Goal: Check status: Check status

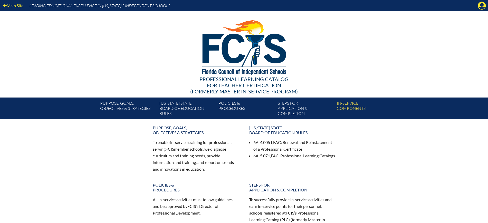
click at [479, 5] on icon at bounding box center [482, 6] width 8 height 8
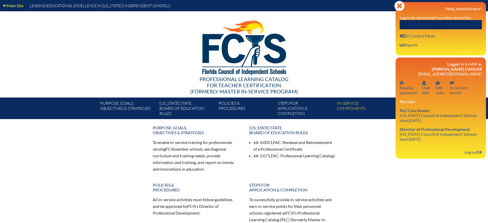
click at [446, 24] on input "text" at bounding box center [440, 24] width 82 height 9
paste input "Matt Levin"
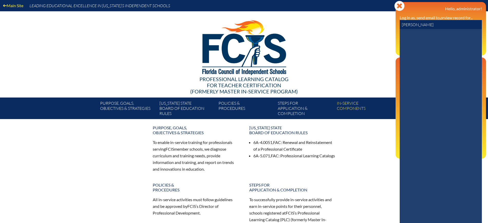
drag, startPoint x: 411, startPoint y: 24, endPoint x: 382, endPoint y: 25, distance: 28.8
click at [382, 25] on div "Main Site Leading Educational Excellence in Florida’s Independent Schools Profe…" at bounding box center [244, 59] width 488 height 119
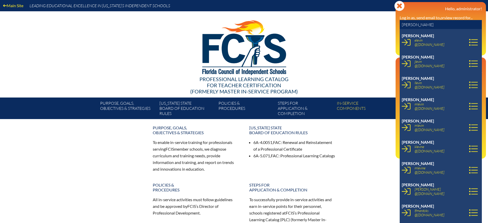
scroll to position [22, 0]
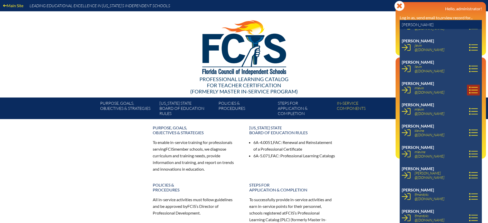
type input "[PERSON_NAME]"
click at [469, 86] on icon at bounding box center [473, 90] width 9 height 9
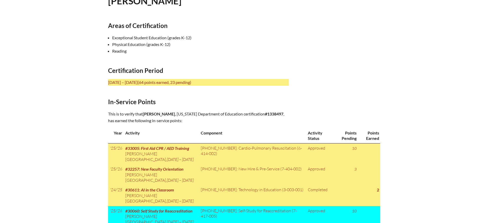
scroll to position [160, 0]
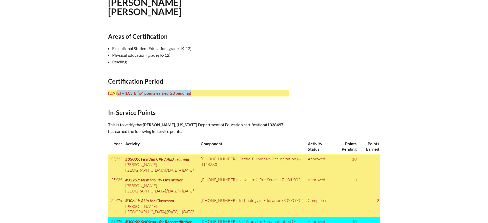
drag, startPoint x: 106, startPoint y: 91, endPoint x: 215, endPoint y: 93, distance: 109.0
copy p "[DATE] – [DATE] (64 points earned, 23 pending)"
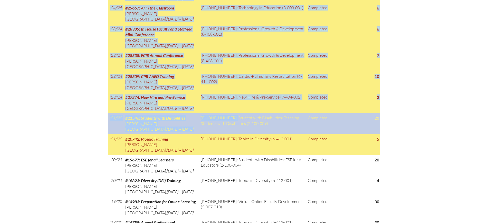
scroll to position [417, 0]
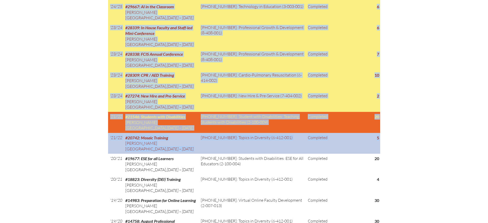
drag, startPoint x: 108, startPoint y: 35, endPoint x: 379, endPoint y: 135, distance: 288.7
click at [379, 135] on div "In-service record [PERSON_NAME] Areas of Certification Exceptional Student Educ…" at bounding box center [244, 42] width 272 height 646
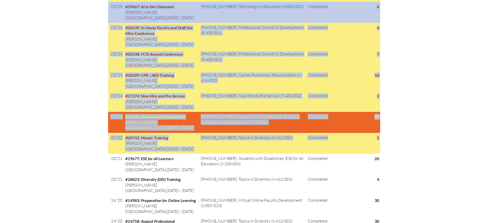
copy div "Lorem ip Dolorsitametc Adipiscinge Seddoei Temporinc (utlabo E-18) Dolorema Ali…"
